Goal: Task Accomplishment & Management: Use online tool/utility

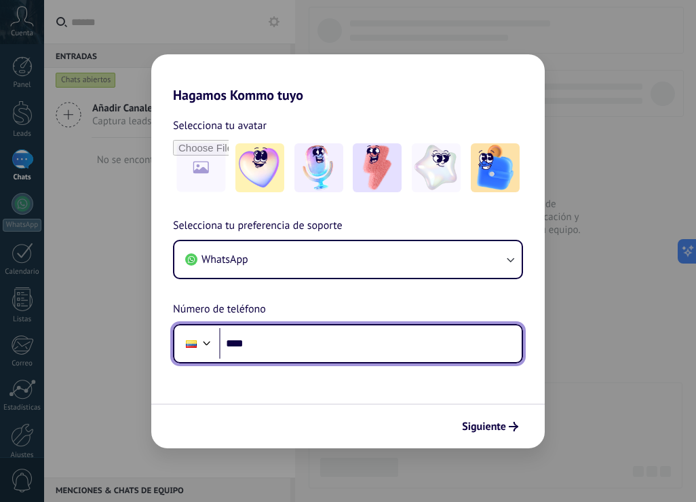
click at [274, 335] on input "****" at bounding box center [370, 343] width 303 height 31
type input "**********"
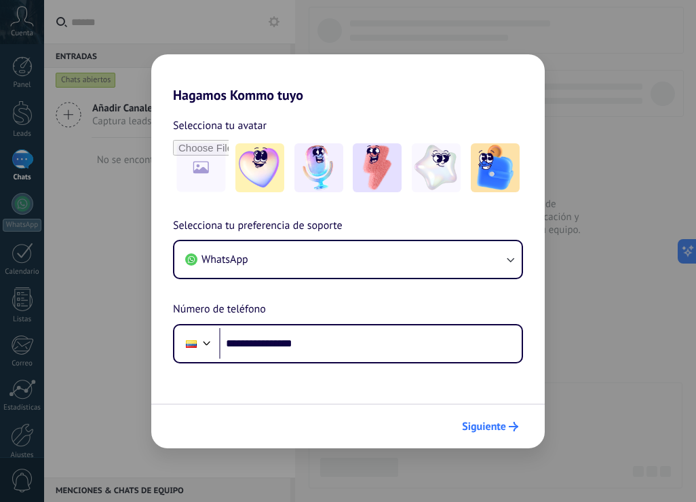
click at [489, 430] on span "Siguiente" at bounding box center [484, 427] width 44 height 10
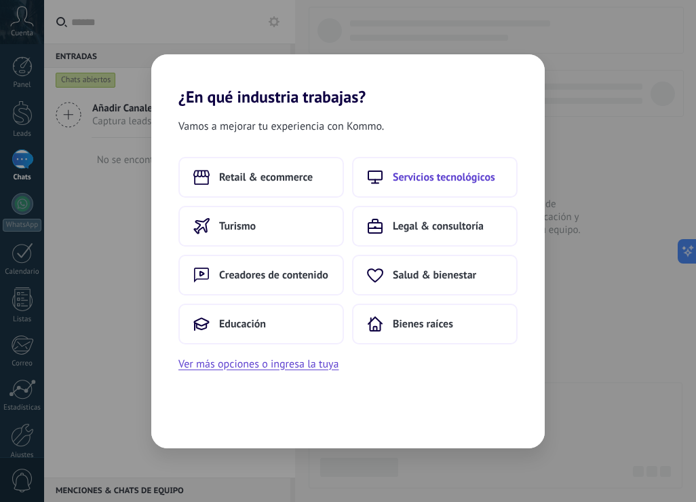
click at [433, 177] on span "Servicios tecnológicos" at bounding box center [444, 177] width 102 height 14
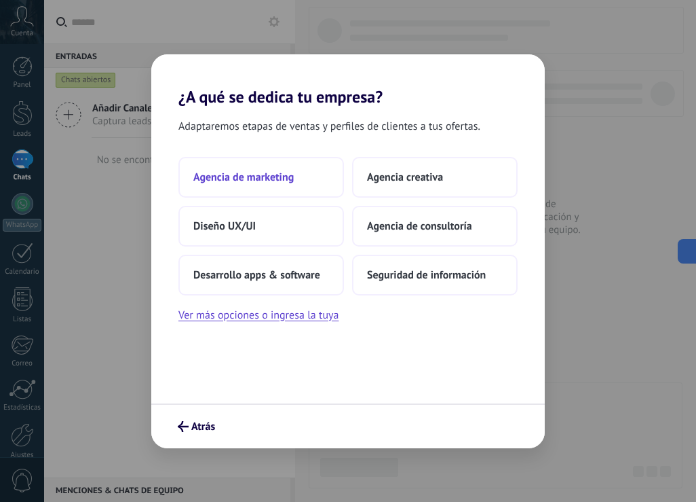
click at [272, 177] on span "Agencia de marketing" at bounding box center [243, 177] width 100 height 14
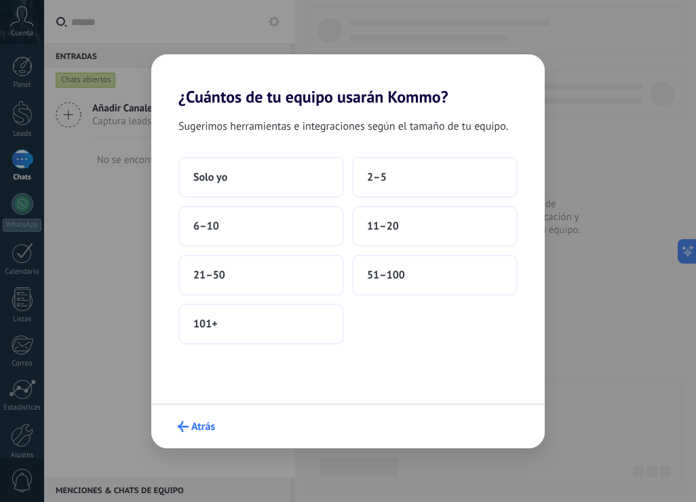
click at [190, 427] on span "Atrás" at bounding box center [196, 426] width 37 height 11
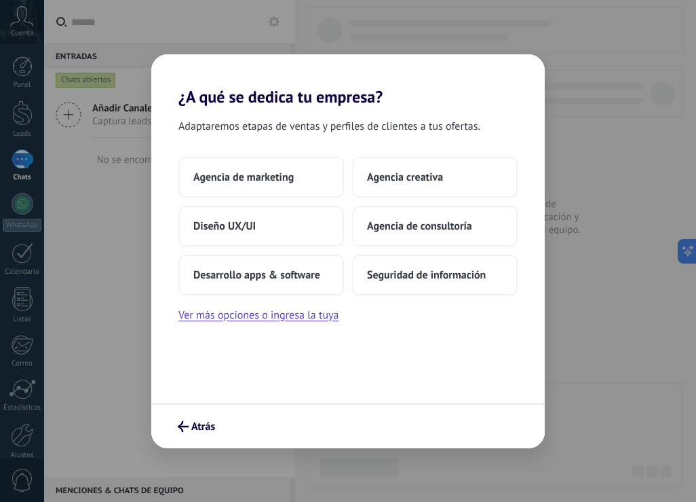
click at [190, 427] on span "Atrás" at bounding box center [196, 426] width 37 height 11
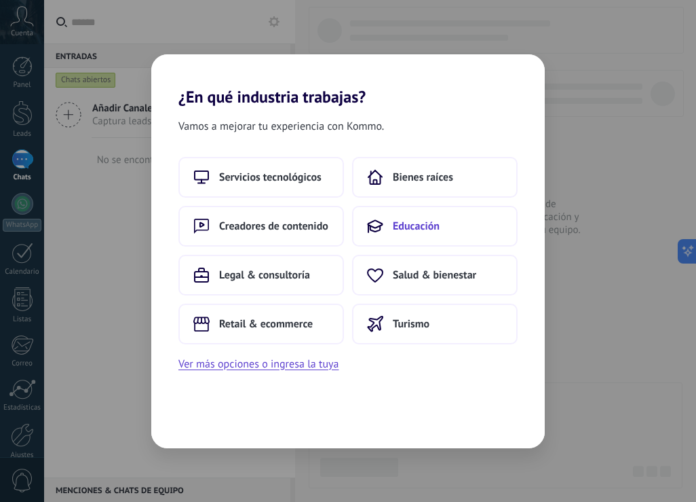
click at [432, 217] on button "Educación" at bounding box center [435, 226] width 166 height 41
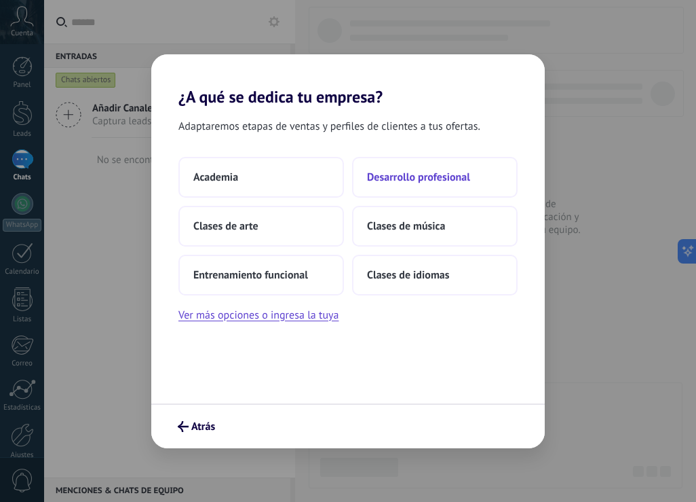
click at [438, 175] on span "Desarrollo profesional" at bounding box center [418, 177] width 103 height 14
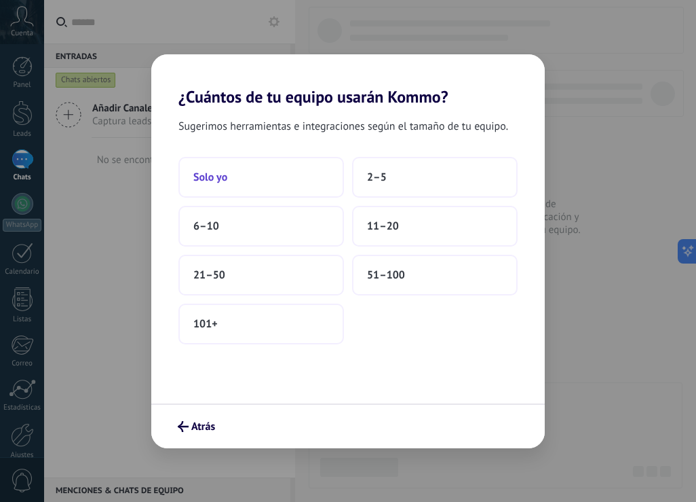
click at [242, 174] on button "Solo yo" at bounding box center [262, 177] width 166 height 41
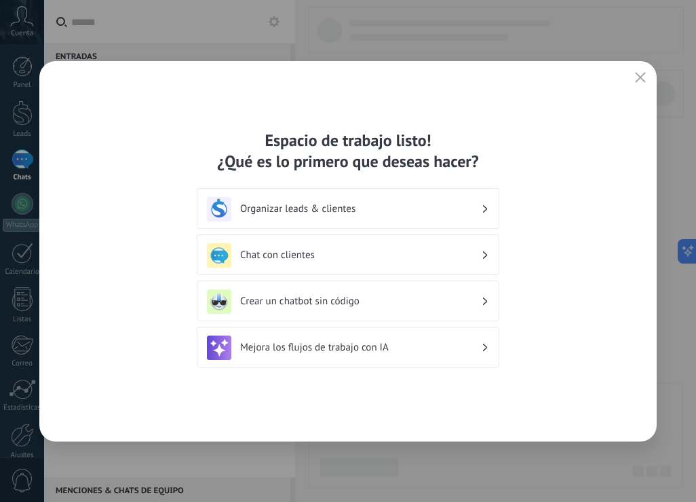
click at [329, 347] on h3 "Mejora los flujos de trabajo con IA" at bounding box center [360, 347] width 241 height 13
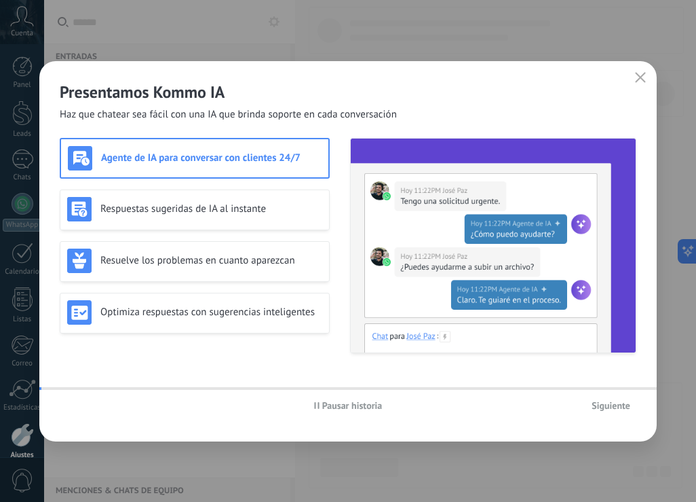
scroll to position [63, 0]
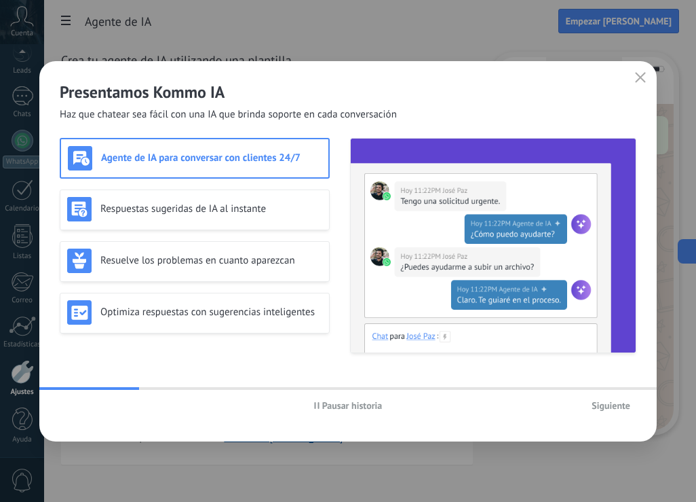
click at [273, 153] on h3 "Agente de IA para conversar con clientes 24/7" at bounding box center [211, 157] width 221 height 13
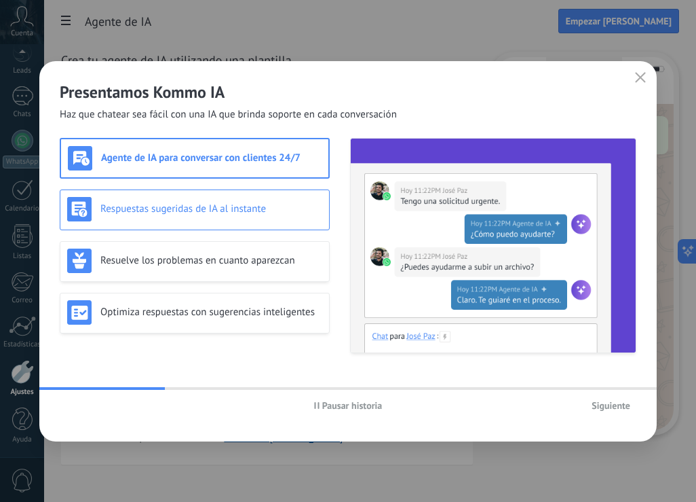
click at [171, 206] on h3 "Respuestas sugeridas de IA al instante" at bounding box center [211, 208] width 222 height 13
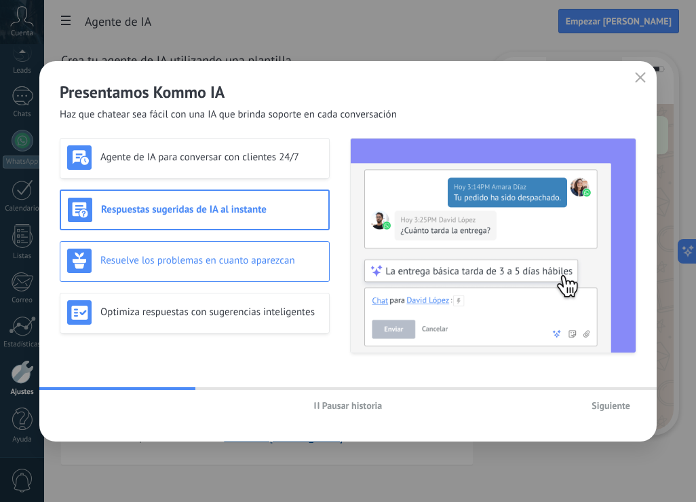
click at [198, 263] on h3 "Resuelve los problemas en cuanto aparezcan" at bounding box center [211, 260] width 222 height 13
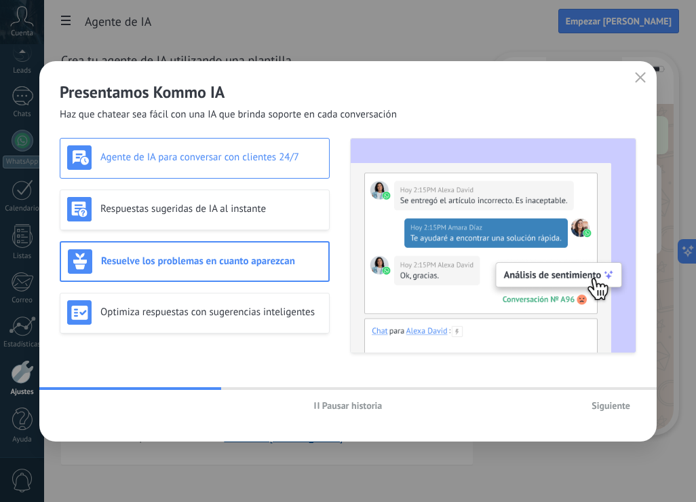
click at [233, 168] on div "Agente de IA para conversar con clientes 24/7" at bounding box center [194, 157] width 255 height 24
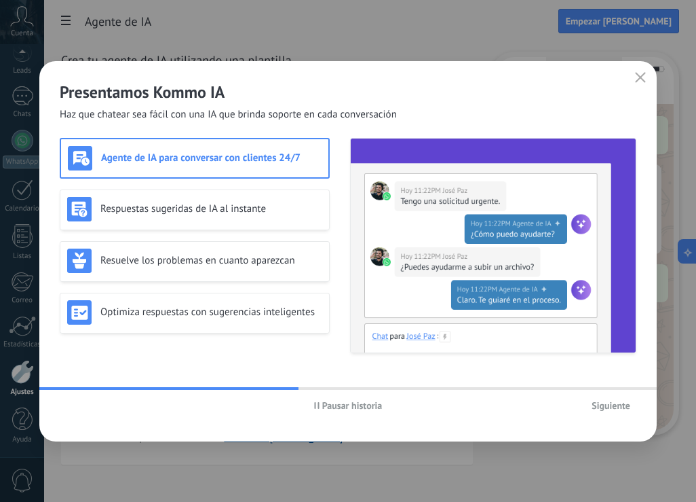
click at [618, 406] on span "Siguiente" at bounding box center [611, 405] width 39 height 10
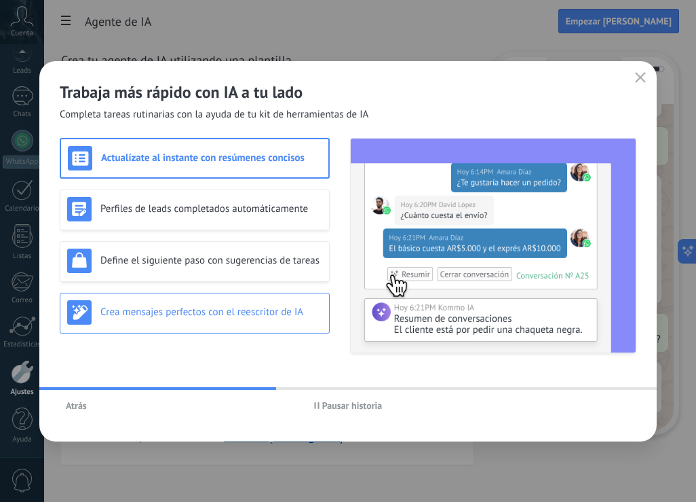
scroll to position [163, 0]
click at [219, 320] on div "Crea mensajes perfectos con el reescritor de IA" at bounding box center [194, 312] width 255 height 24
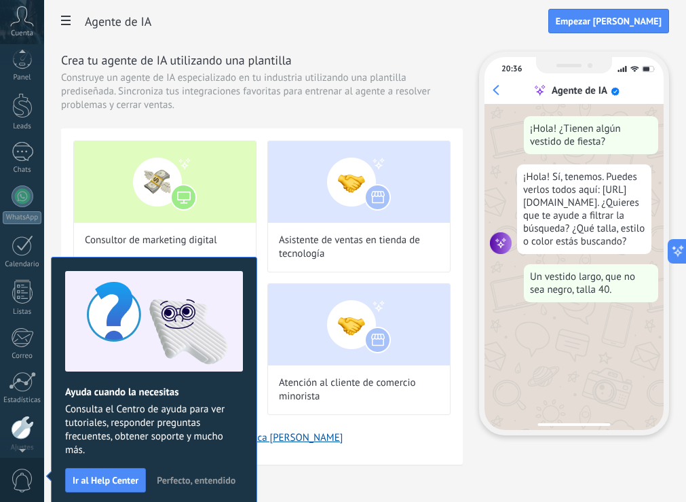
scroll to position [63, 0]
